Goal: Information Seeking & Learning: Learn about a topic

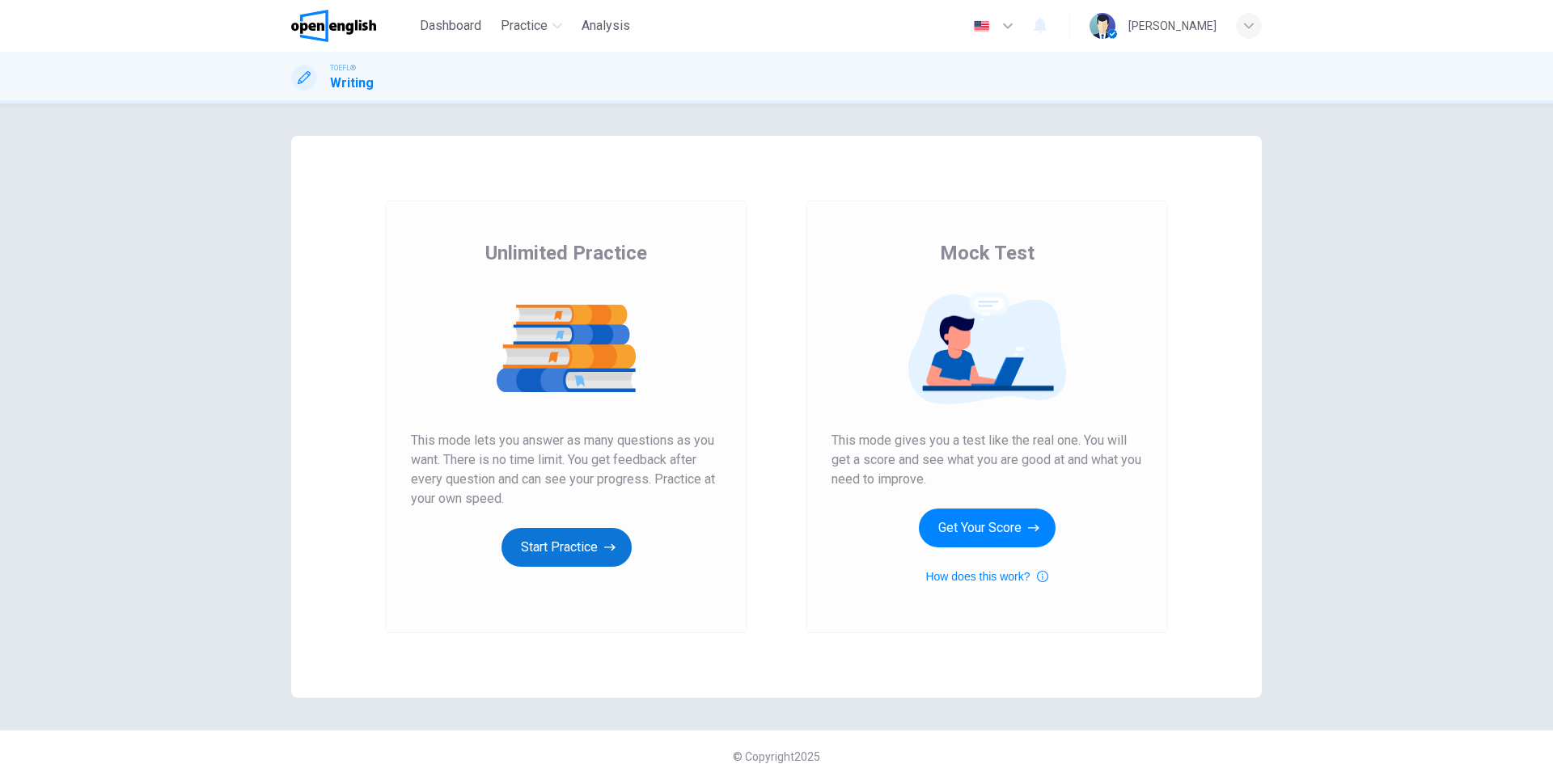
click at [608, 543] on icon "button" at bounding box center [609, 548] width 11 height 16
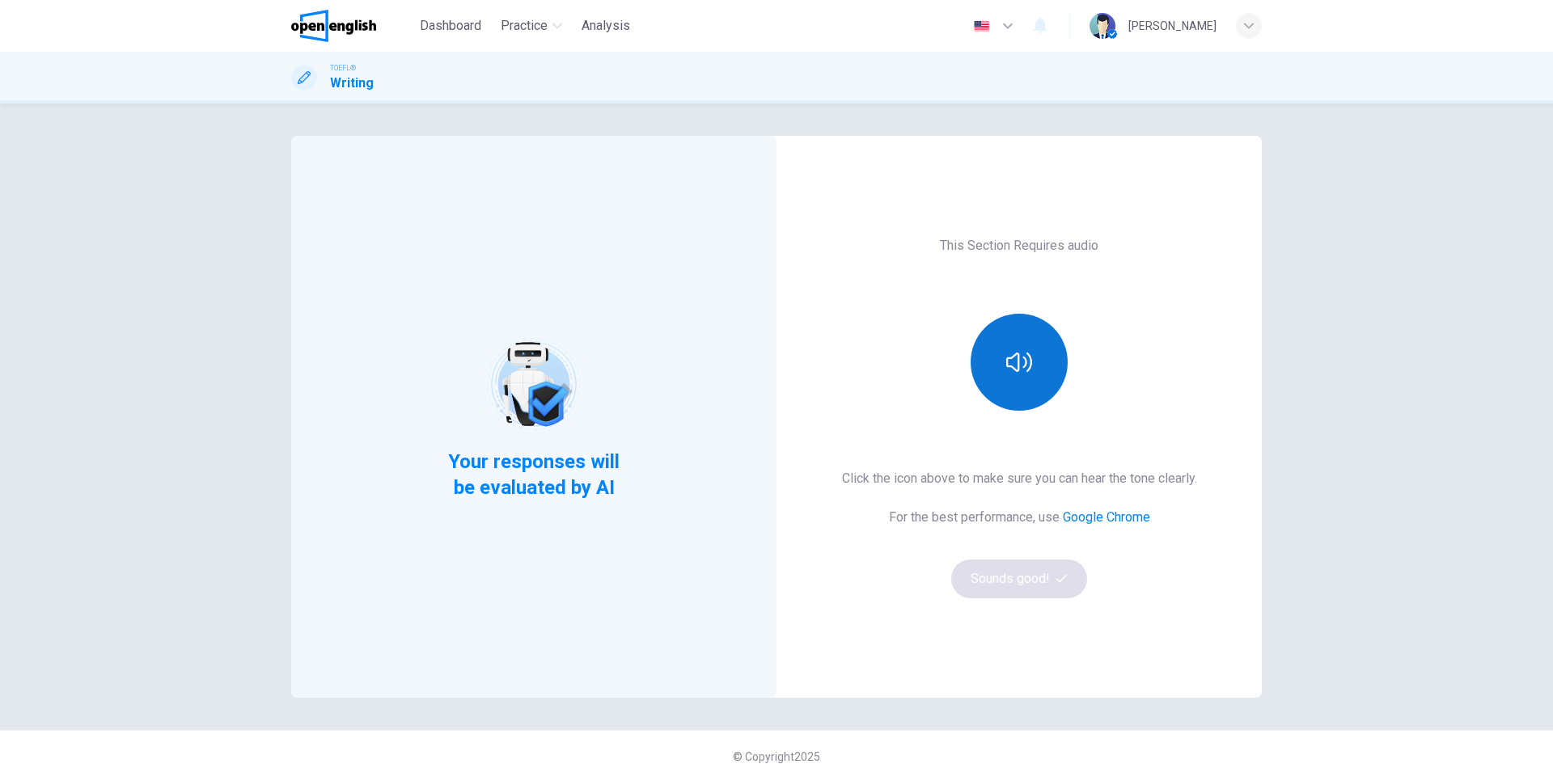
click at [1026, 395] on button "button" at bounding box center [1019, 362] width 97 height 97
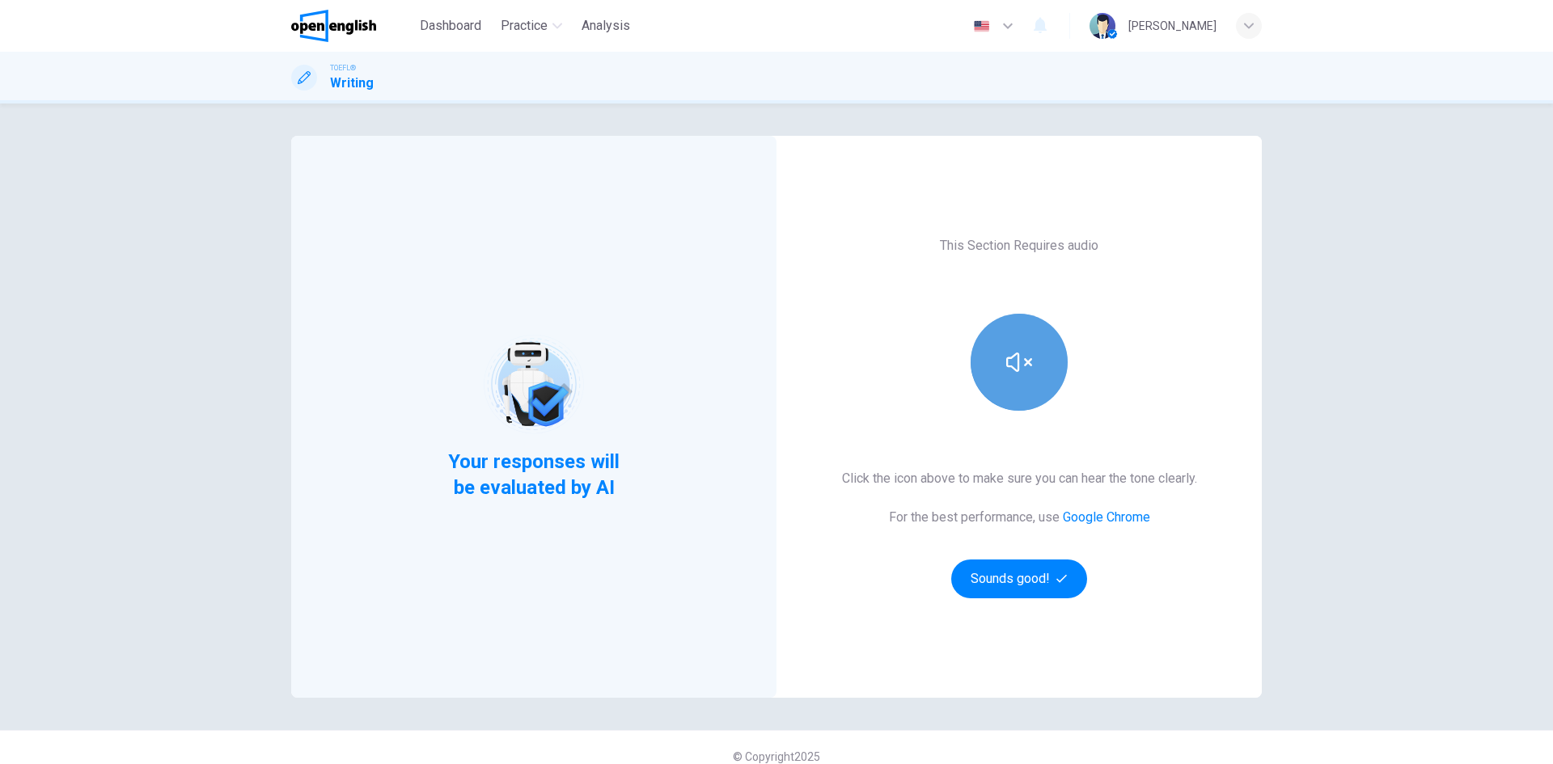
click at [1029, 360] on button "button" at bounding box center [1019, 362] width 97 height 97
click at [1054, 588] on button "Sounds good!" at bounding box center [1019, 579] width 136 height 39
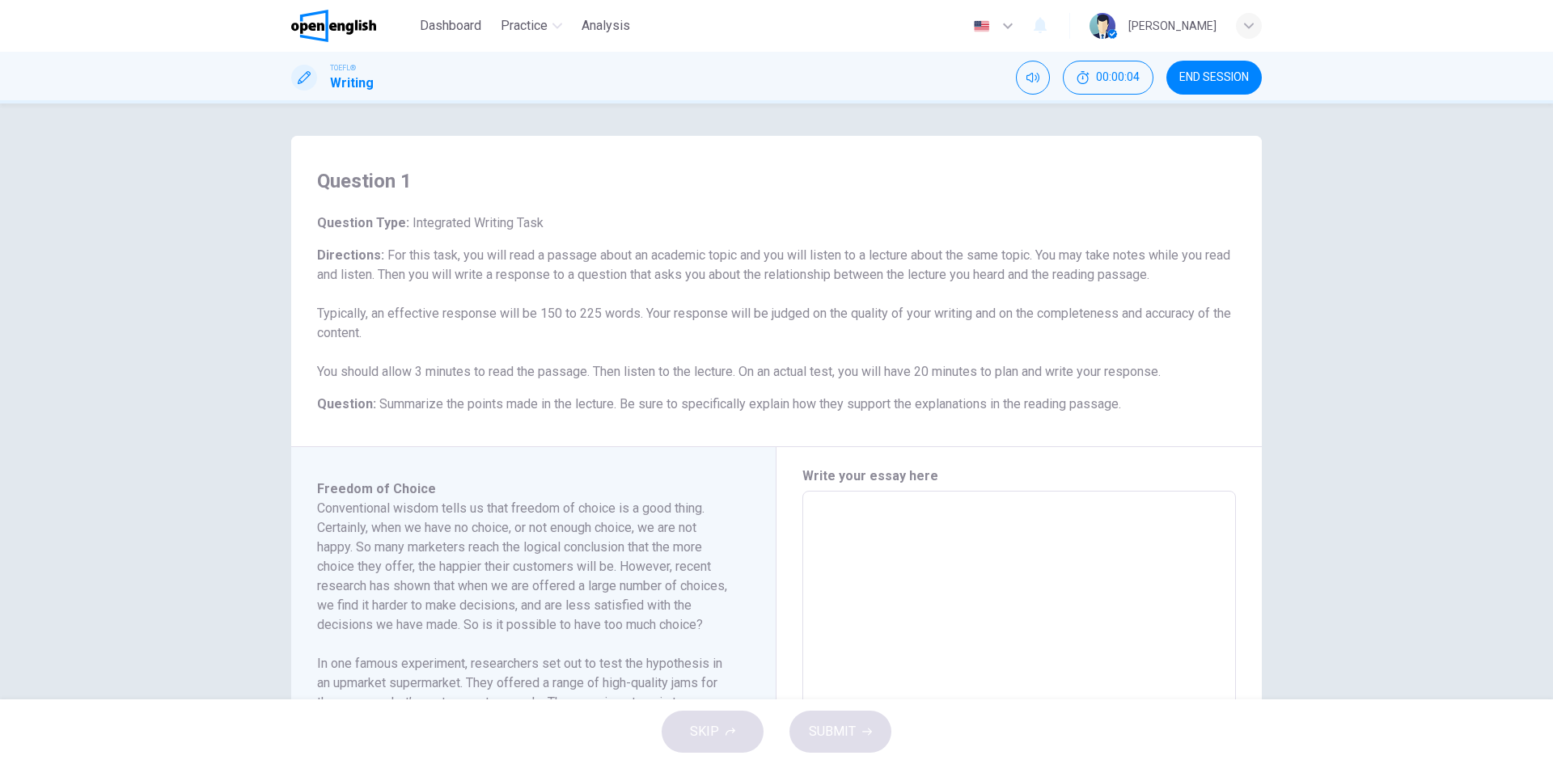
drag, startPoint x: 384, startPoint y: 255, endPoint x: 576, endPoint y: 248, distance: 191.8
click at [576, 248] on span "For this task, you will read a passage about an academic topic and you will lis…" at bounding box center [774, 314] width 914 height 132
drag, startPoint x: 374, startPoint y: 313, endPoint x: 494, endPoint y: 313, distance: 120.5
click at [494, 313] on span "For this task, you will read a passage about an academic topic and you will lis…" at bounding box center [774, 314] width 914 height 132
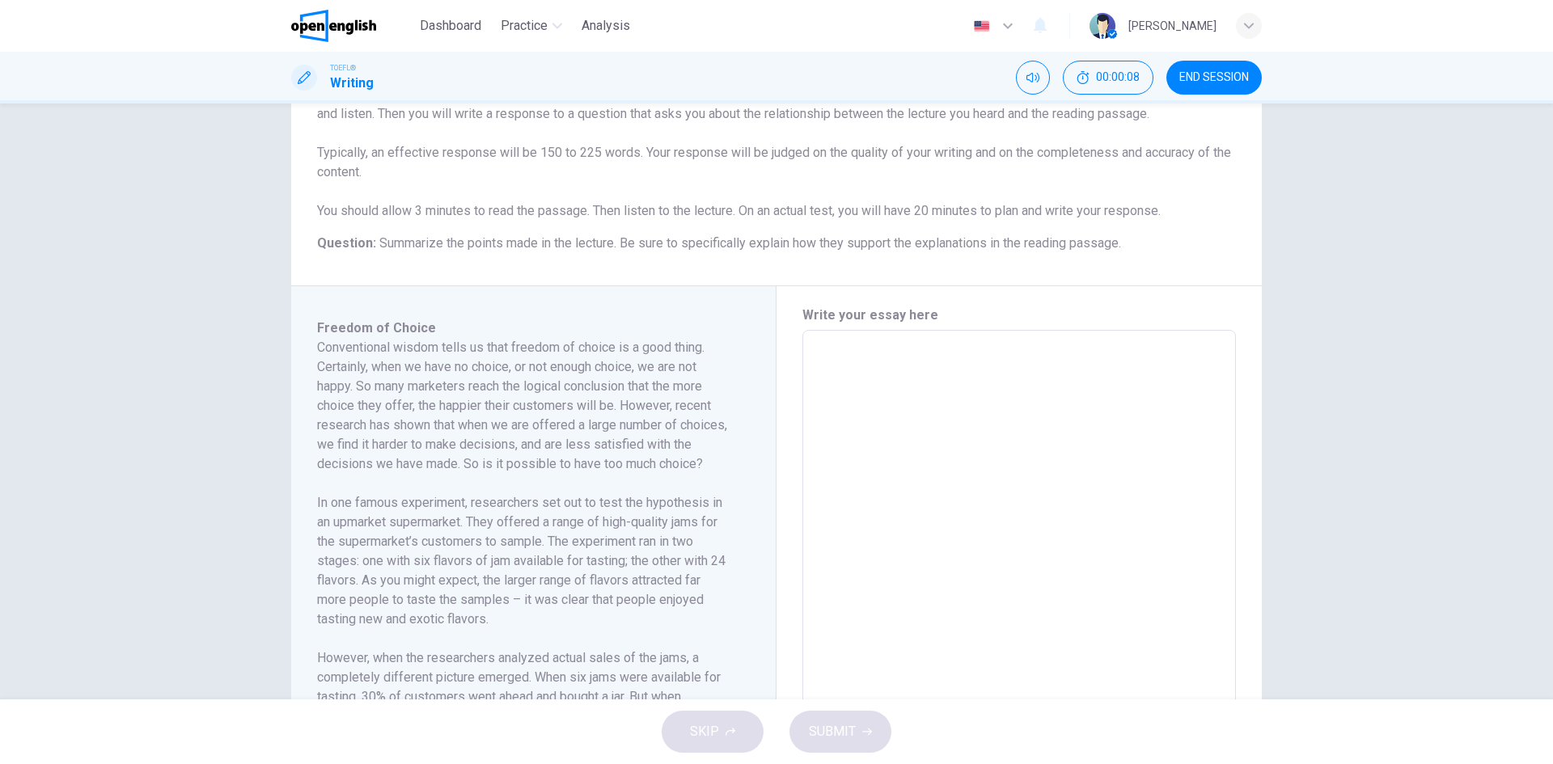
scroll to position [162, 0]
drag, startPoint x: 331, startPoint y: 366, endPoint x: 384, endPoint y: 362, distance: 53.5
click at [379, 363] on h6 "Conventional wisdom tells us that freedom of choice is a good thing. Certainly,…" at bounding box center [523, 405] width 413 height 136
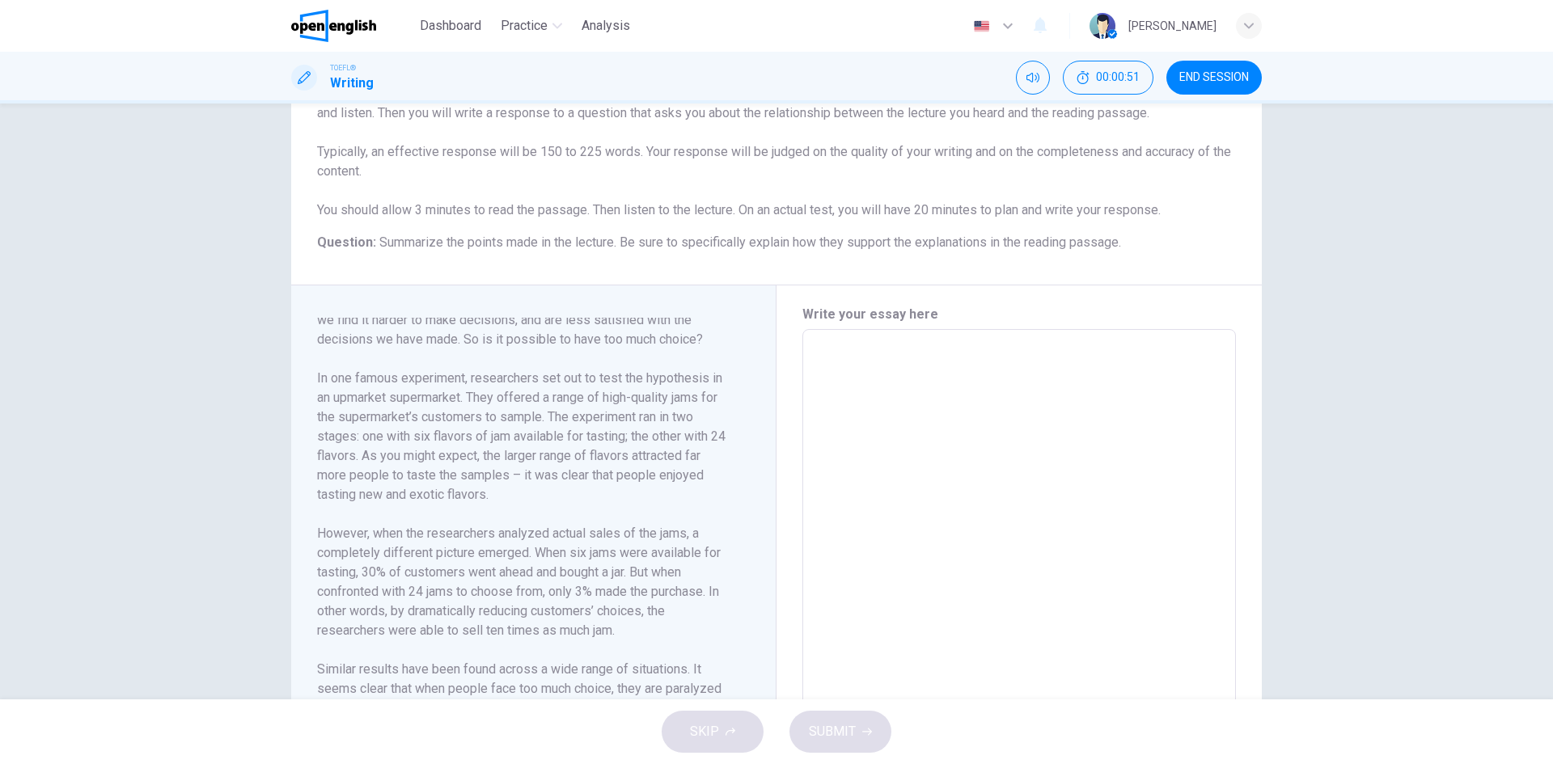
drag, startPoint x: 507, startPoint y: 360, endPoint x: 586, endPoint y: 358, distance: 78.5
click at [586, 369] on h6 "In one famous experiment, researchers set out to test the hypothesis in an upma…" at bounding box center [523, 437] width 413 height 136
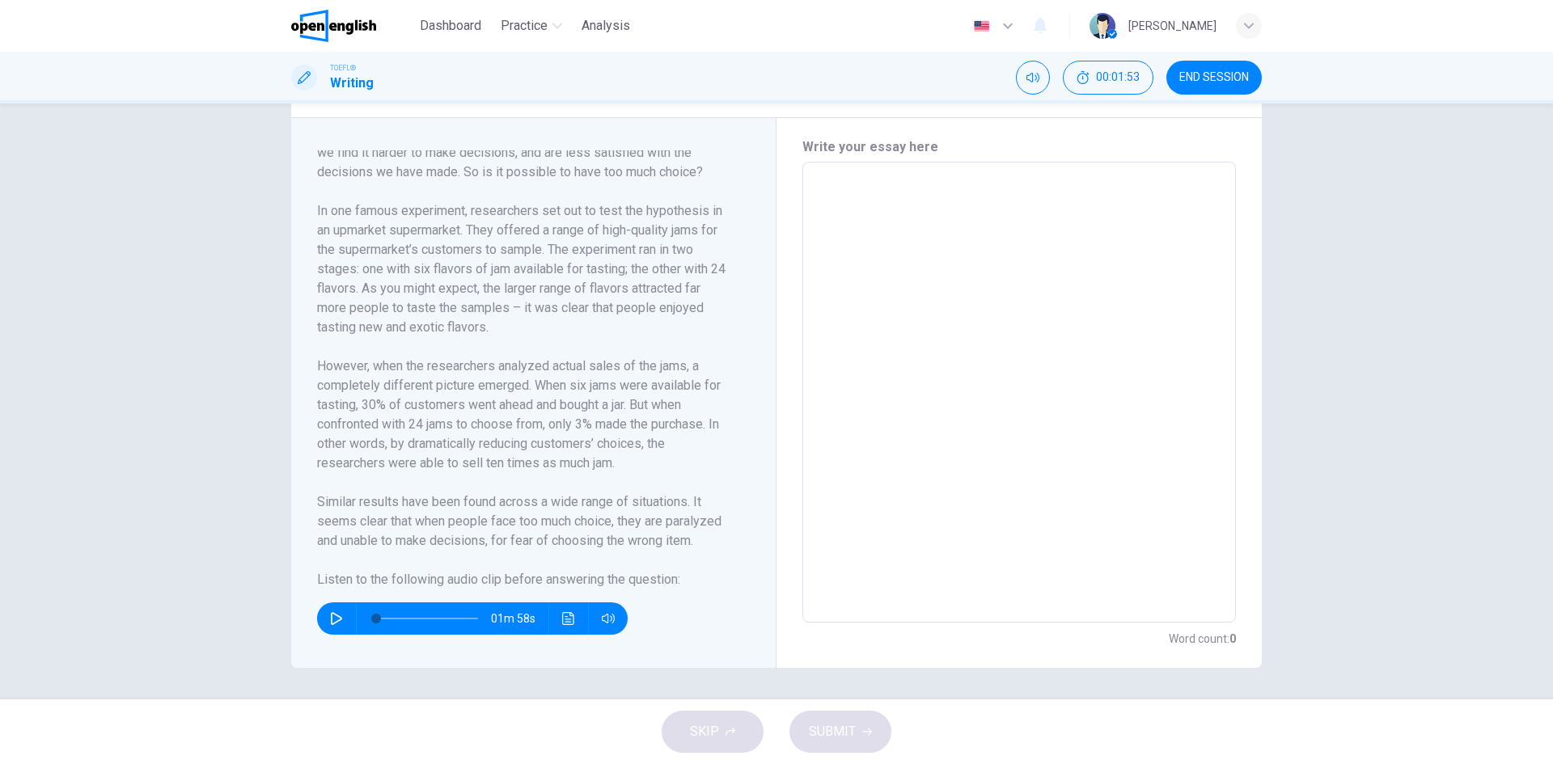
scroll to position [330, 0]
click at [340, 612] on button "button" at bounding box center [337, 618] width 26 height 32
click at [330, 619] on icon "button" at bounding box center [336, 618] width 13 height 13
click at [332, 620] on icon "button" at bounding box center [336, 618] width 13 height 13
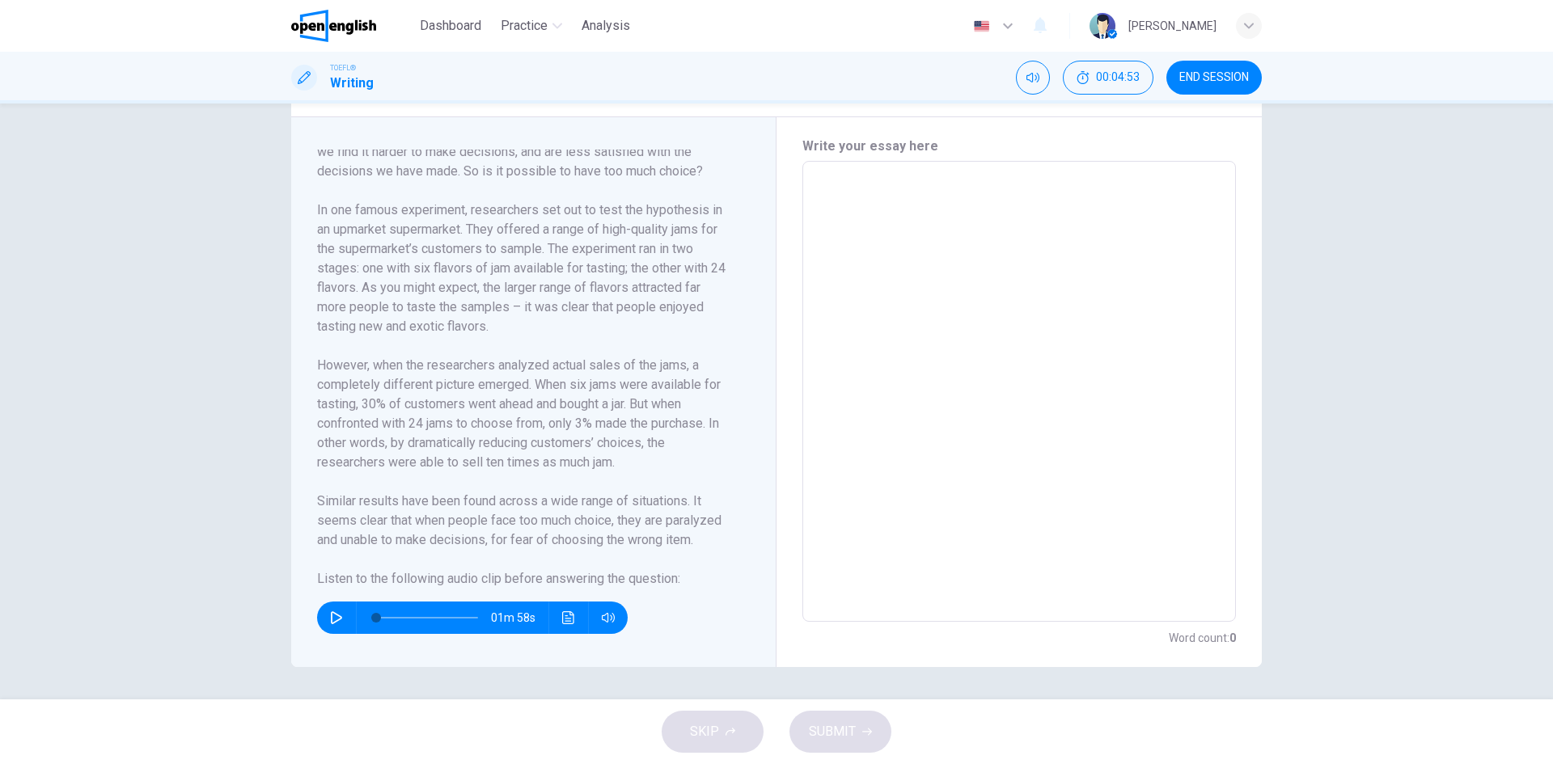
click at [455, 619] on span at bounding box center [427, 618] width 102 height 23
click at [330, 615] on icon "button" at bounding box center [336, 618] width 13 height 13
click at [455, 615] on span at bounding box center [460, 618] width 10 height 10
type input "**"
